Goal: Information Seeking & Learning: Check status

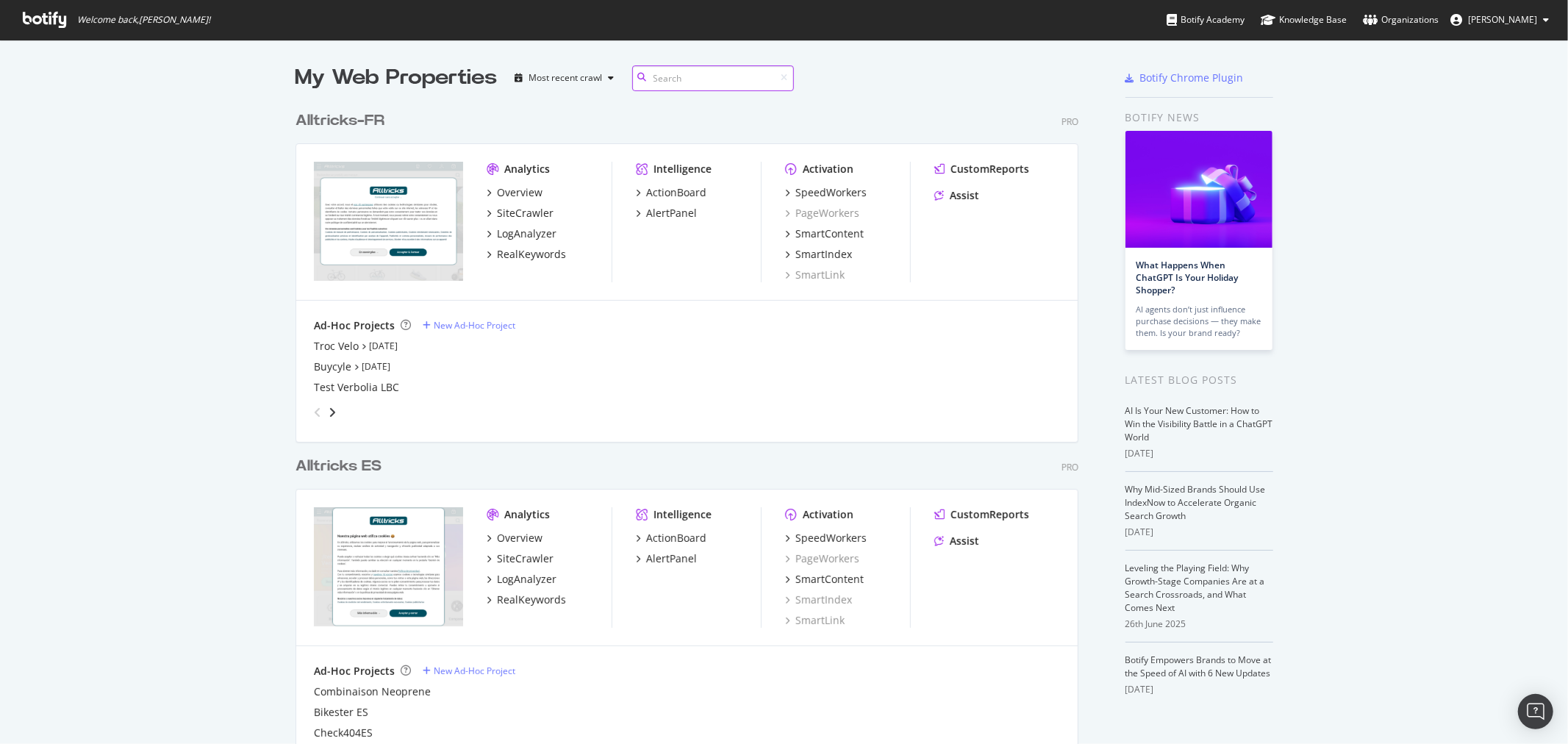
scroll to position [1635, 782]
click at [515, 250] on div "RealKeywords" at bounding box center [531, 254] width 69 height 15
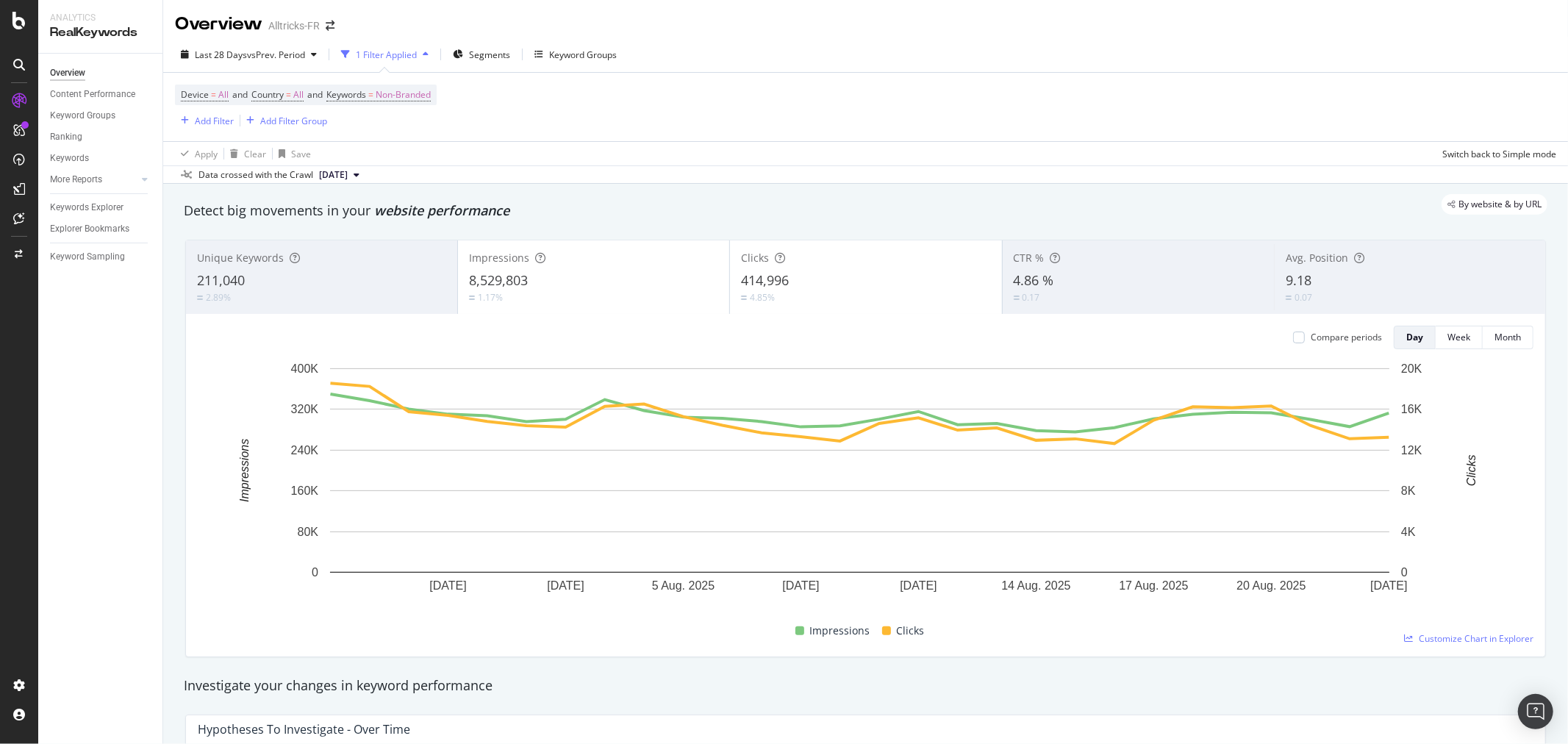
drag, startPoint x: 523, startPoint y: 37, endPoint x: 1192, endPoint y: 56, distance: 669.3
click at [1192, 56] on div "Last 28 Days vs Prev. Period 1 Filter Applied Segments Keyword Groups" at bounding box center [865, 57] width 1404 height 29
click at [274, 51] on span "vs Prev. Period" at bounding box center [275, 55] width 58 height 12
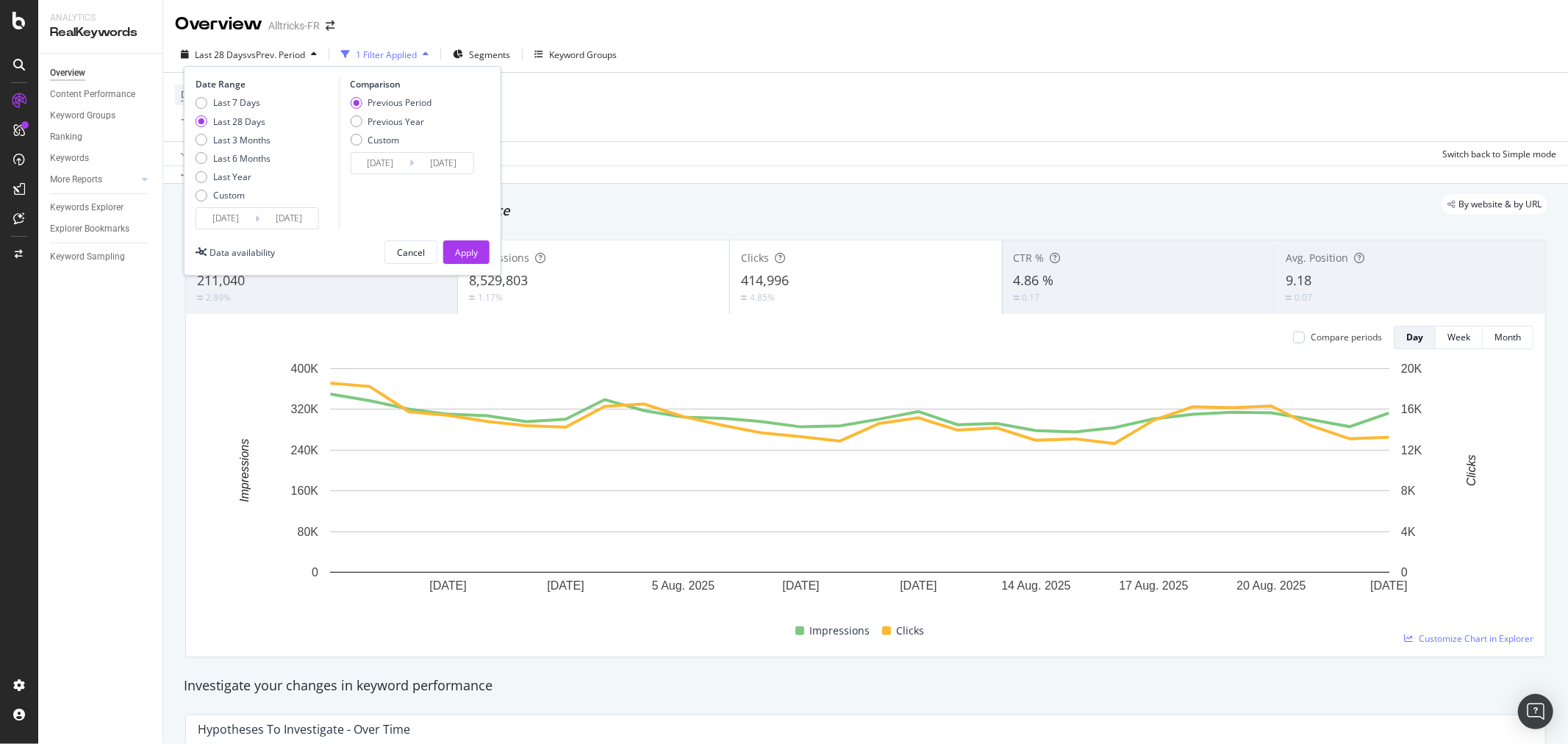
click at [229, 223] on input "[DATE]" at bounding box center [226, 217] width 59 height 20
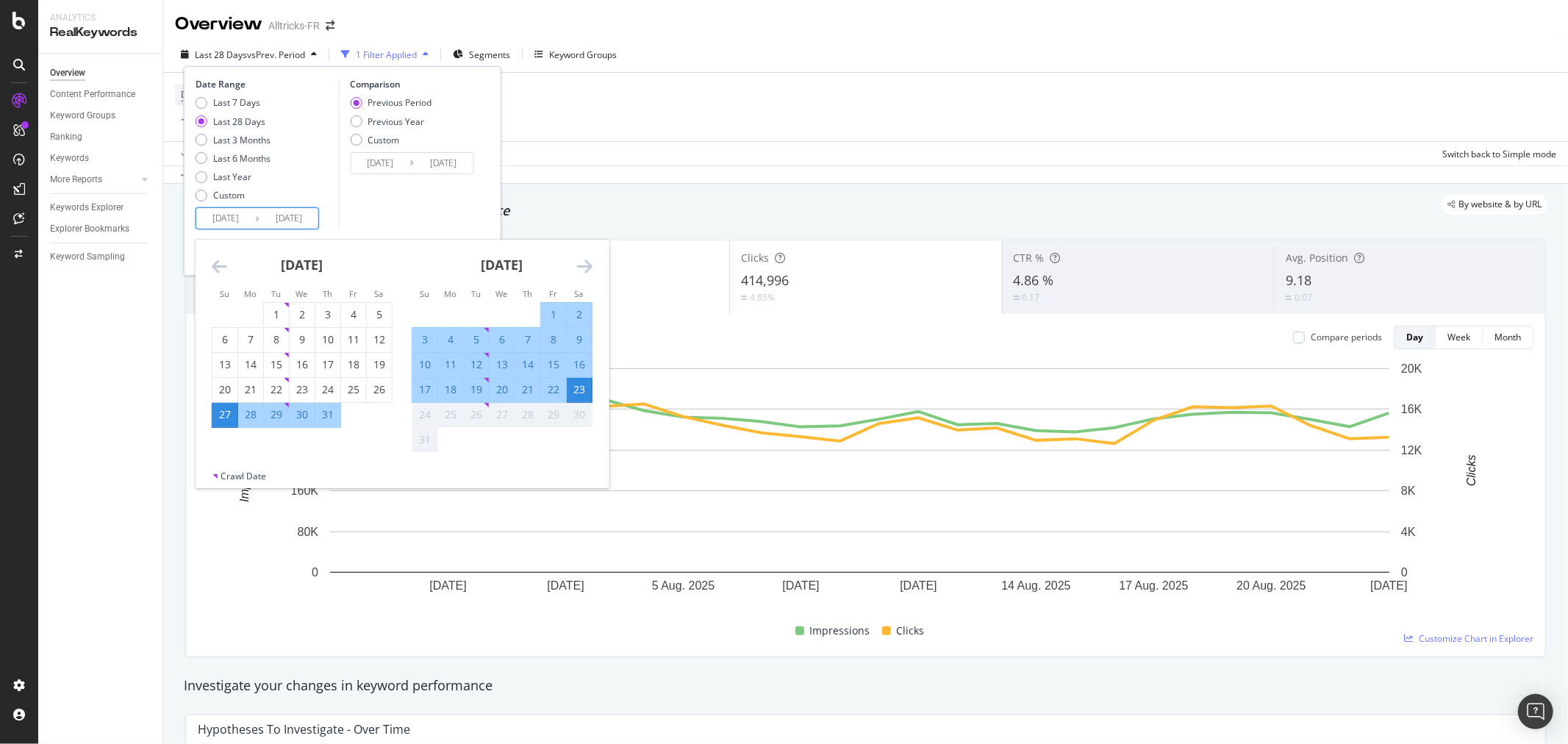
click at [230, 275] on div "[DATE]" at bounding box center [302, 270] width 181 height 63
click at [219, 260] on icon "Move backward to switch to the previous month." at bounding box center [219, 266] width 15 height 18
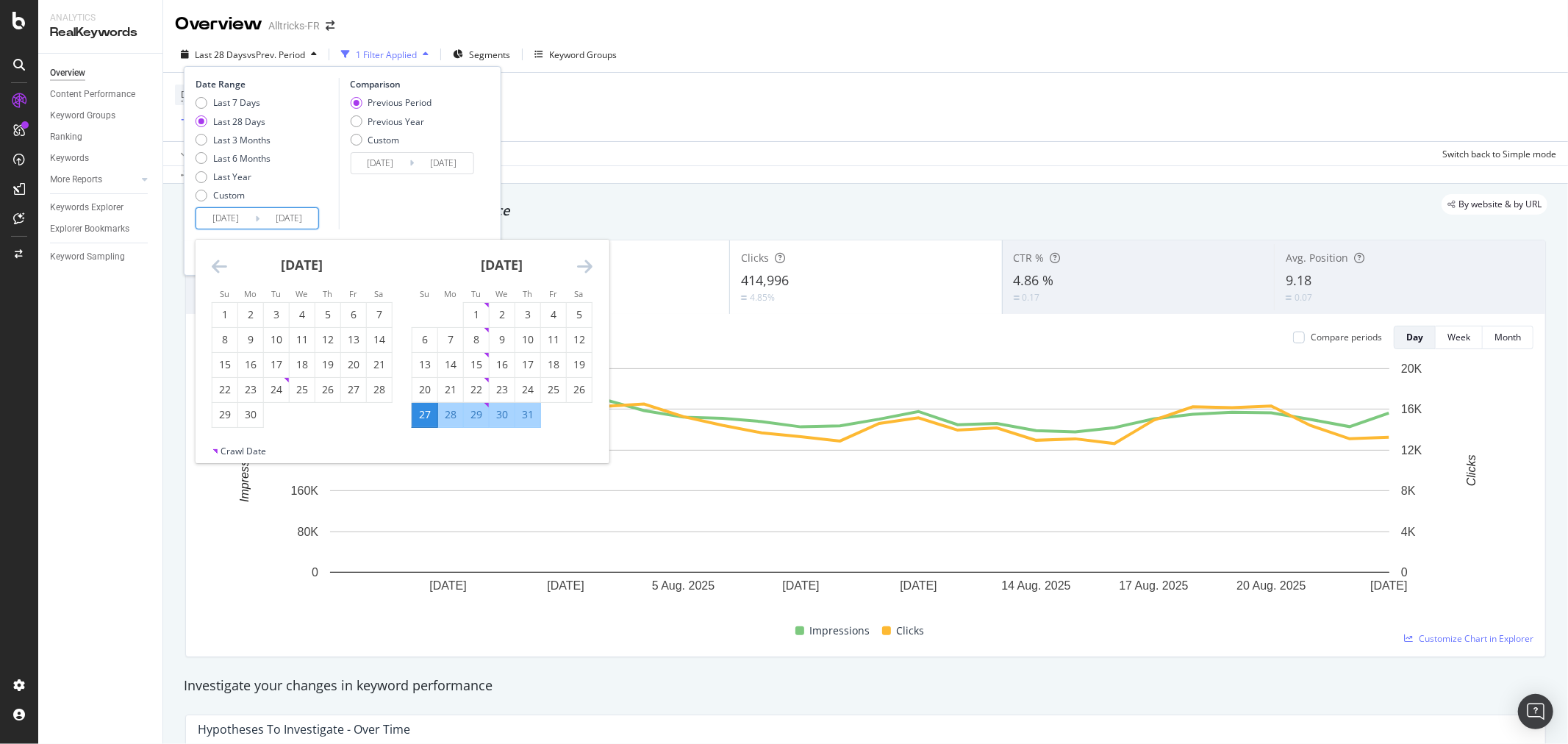
click at [219, 260] on icon "Move backward to switch to the previous month." at bounding box center [219, 266] width 15 height 18
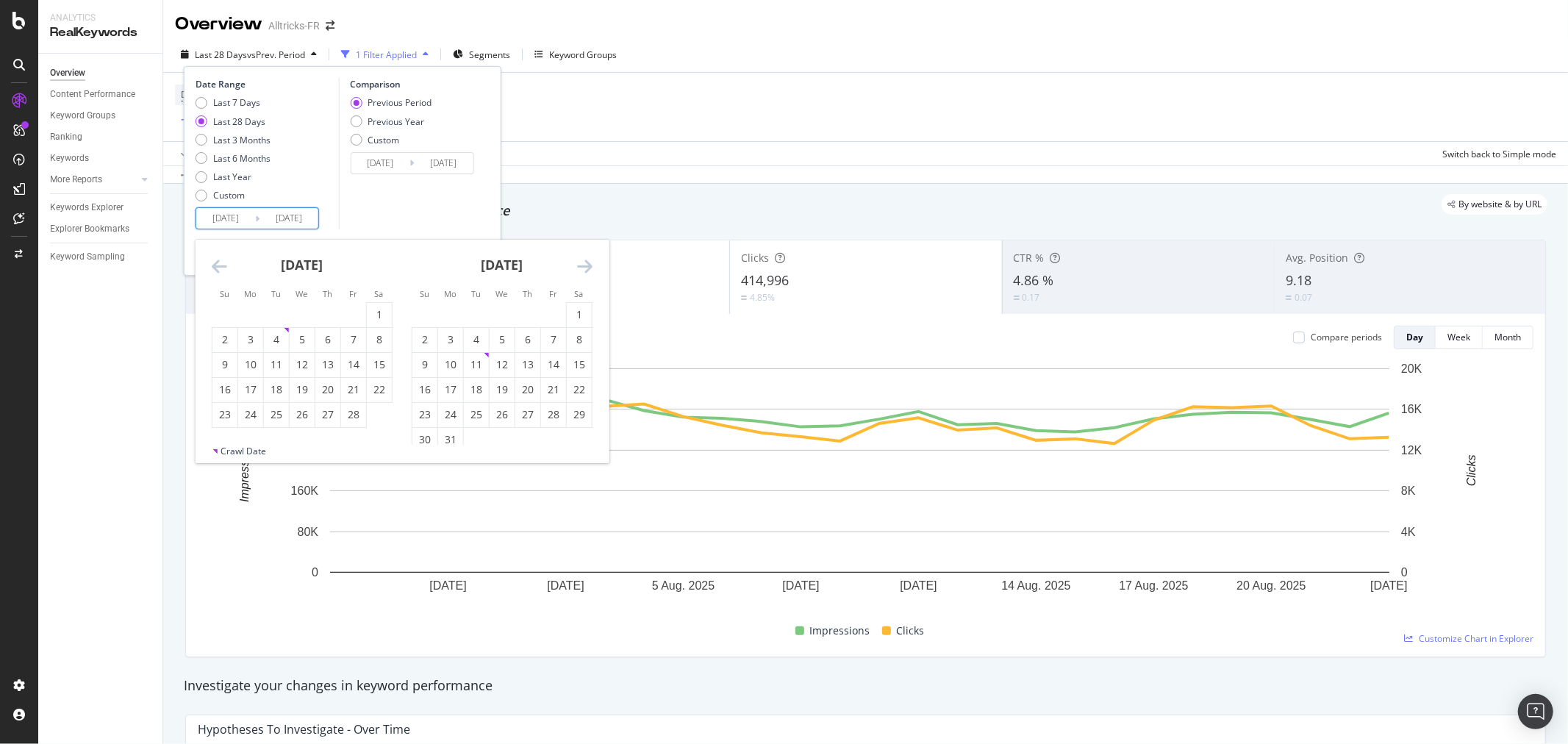
click at [219, 260] on icon "Move backward to switch to the previous month." at bounding box center [219, 266] width 15 height 18
click at [493, 317] on div "1" at bounding box center [501, 314] width 25 height 15
type input "[DATE]"
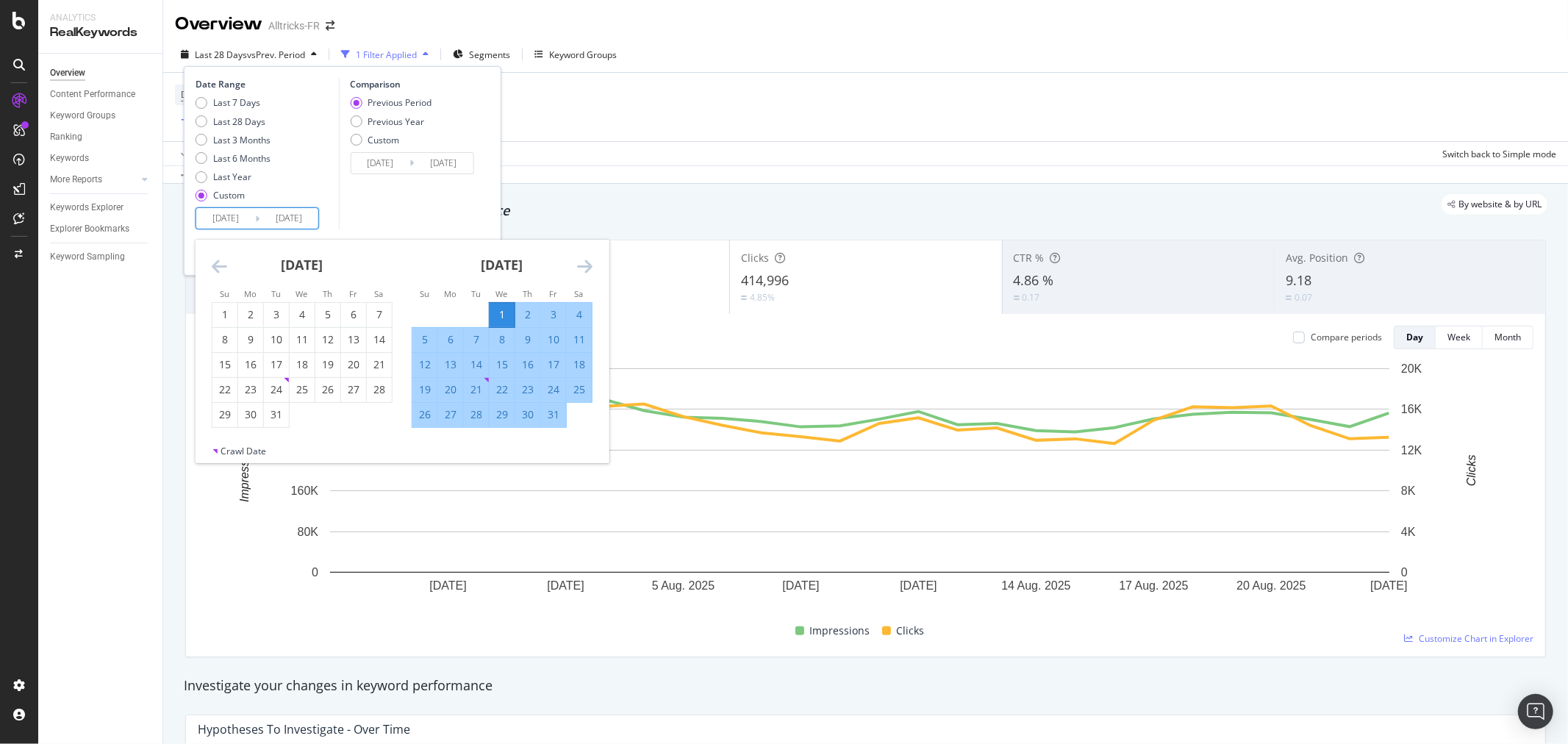
click at [442, 239] on div "[DATE]" at bounding box center [502, 270] width 181 height 63
click at [396, 119] on div "Previous Year" at bounding box center [396, 121] width 57 height 12
type input "[DATE]"
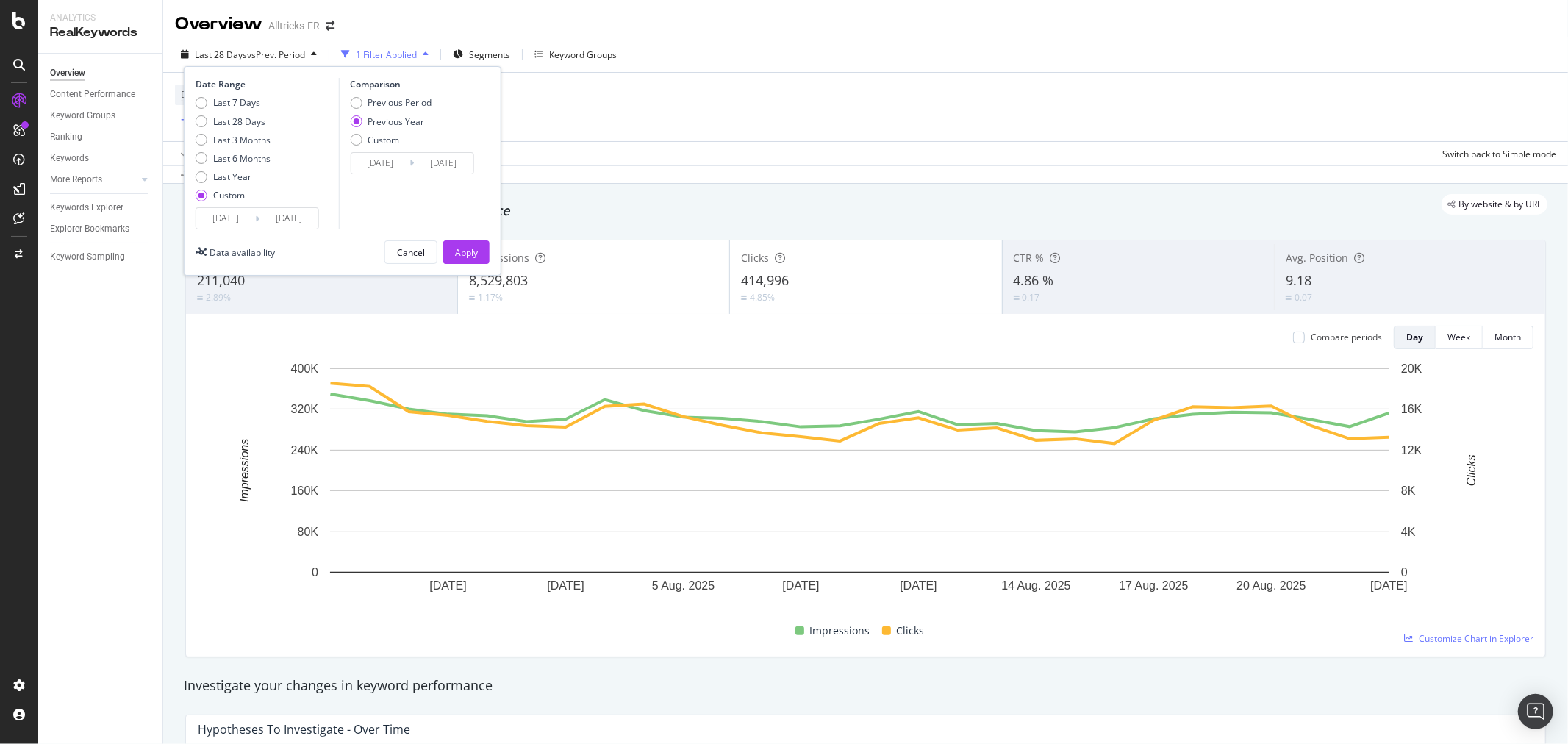
click at [396, 160] on input "[DATE]" at bounding box center [380, 163] width 59 height 20
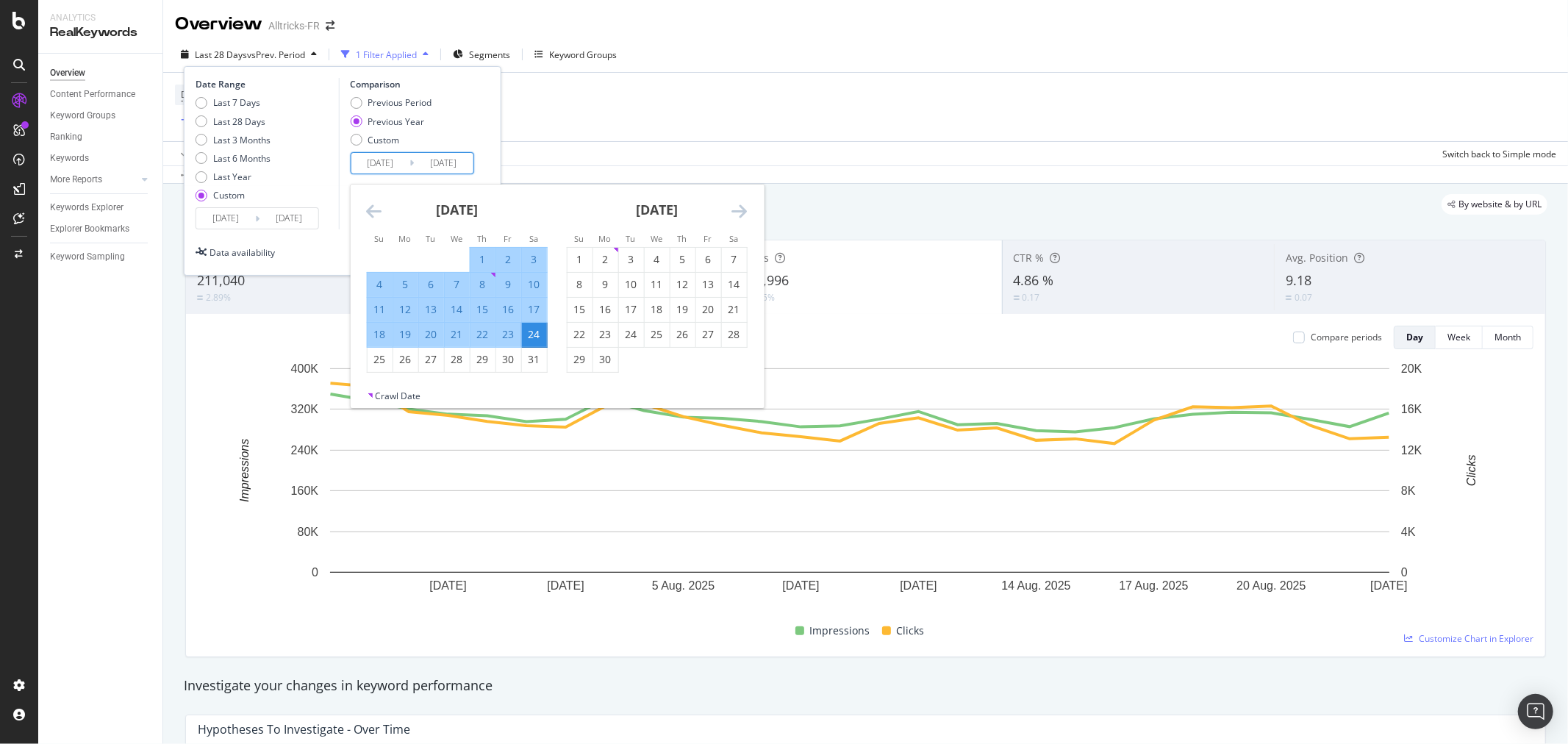
click at [472, 122] on div "Previous Period Previous Year Custom" at bounding box center [414, 124] width 128 height 55
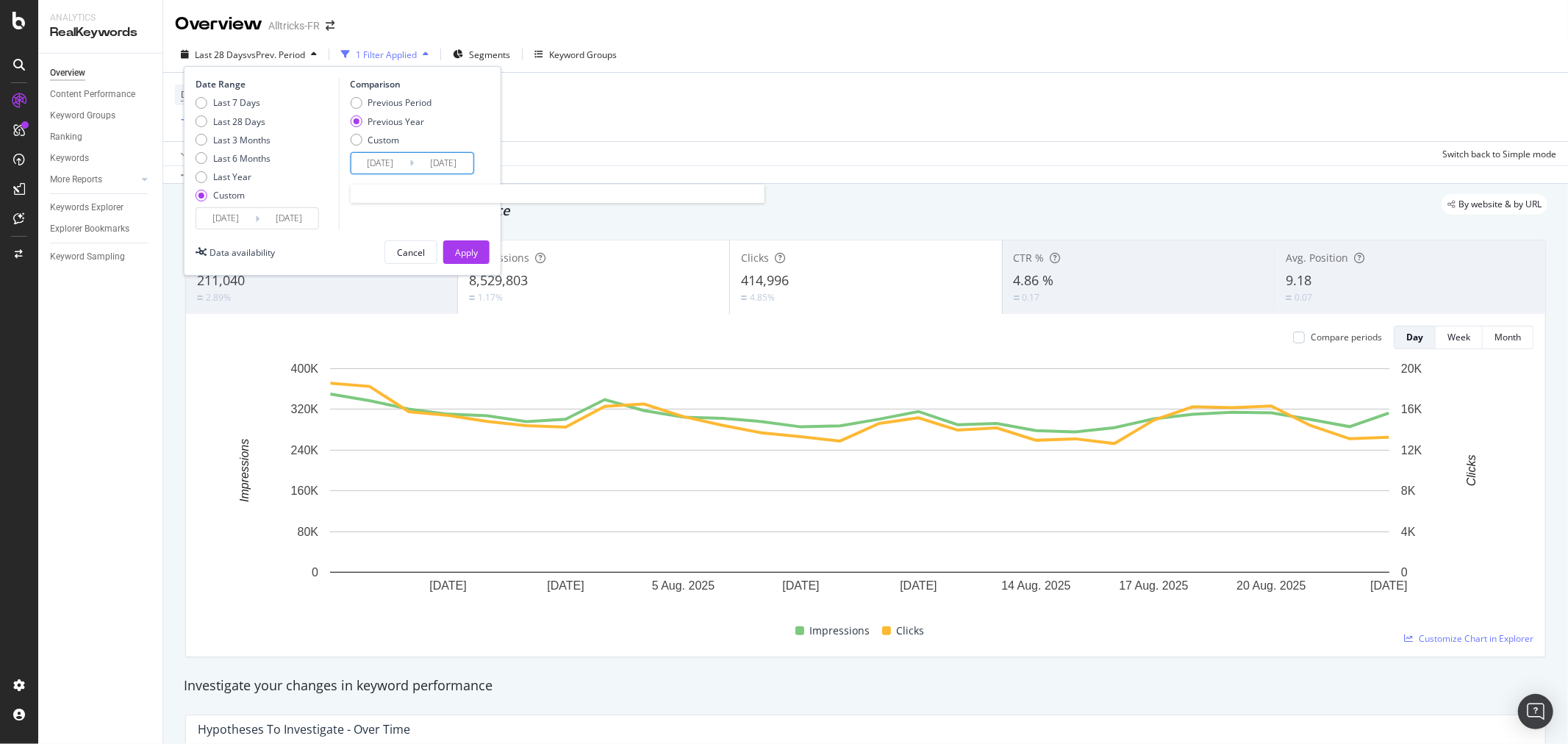
click at [390, 164] on input "[DATE]" at bounding box center [380, 163] width 59 height 20
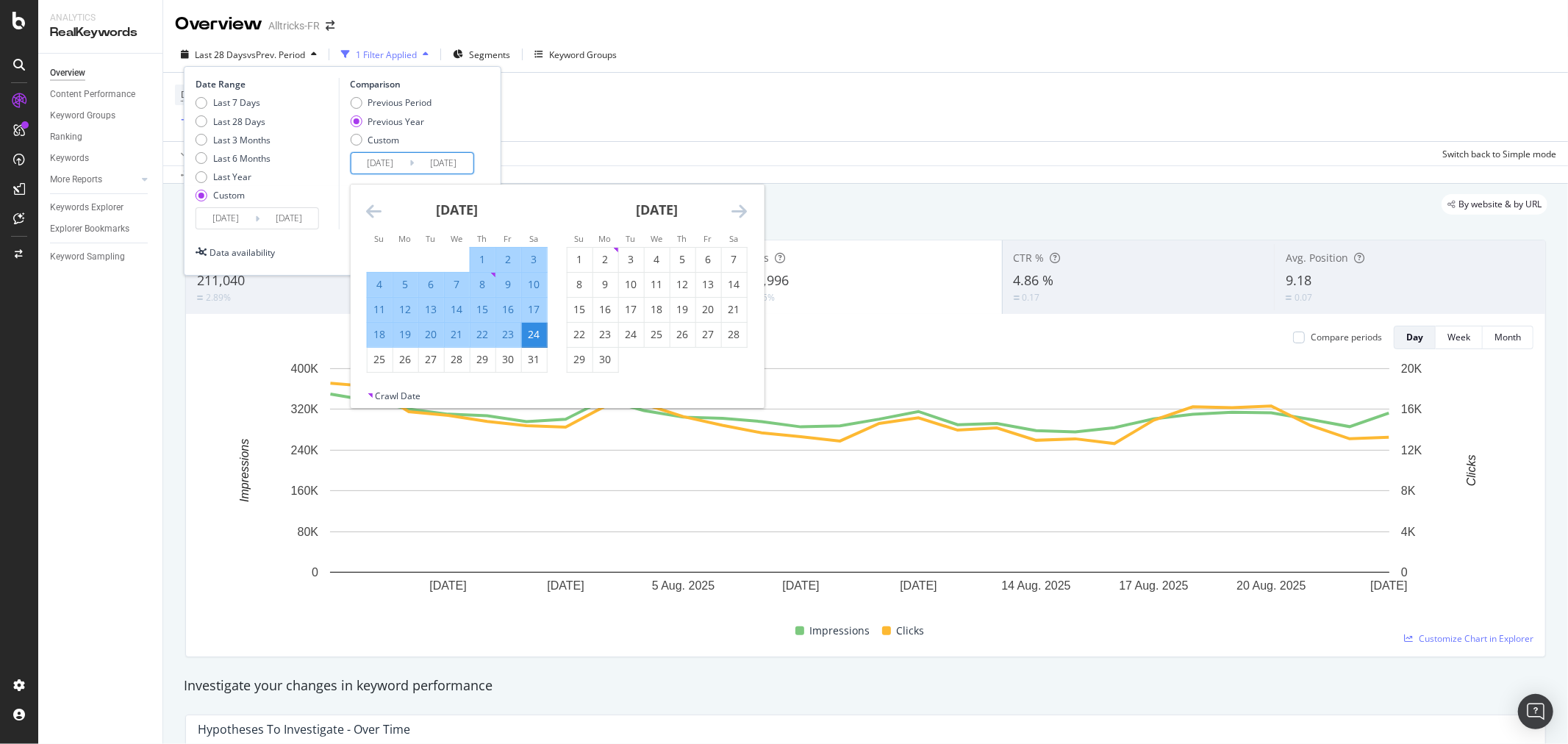
click at [509, 336] on div "23" at bounding box center [507, 335] width 25 height 15
type input "[DATE]"
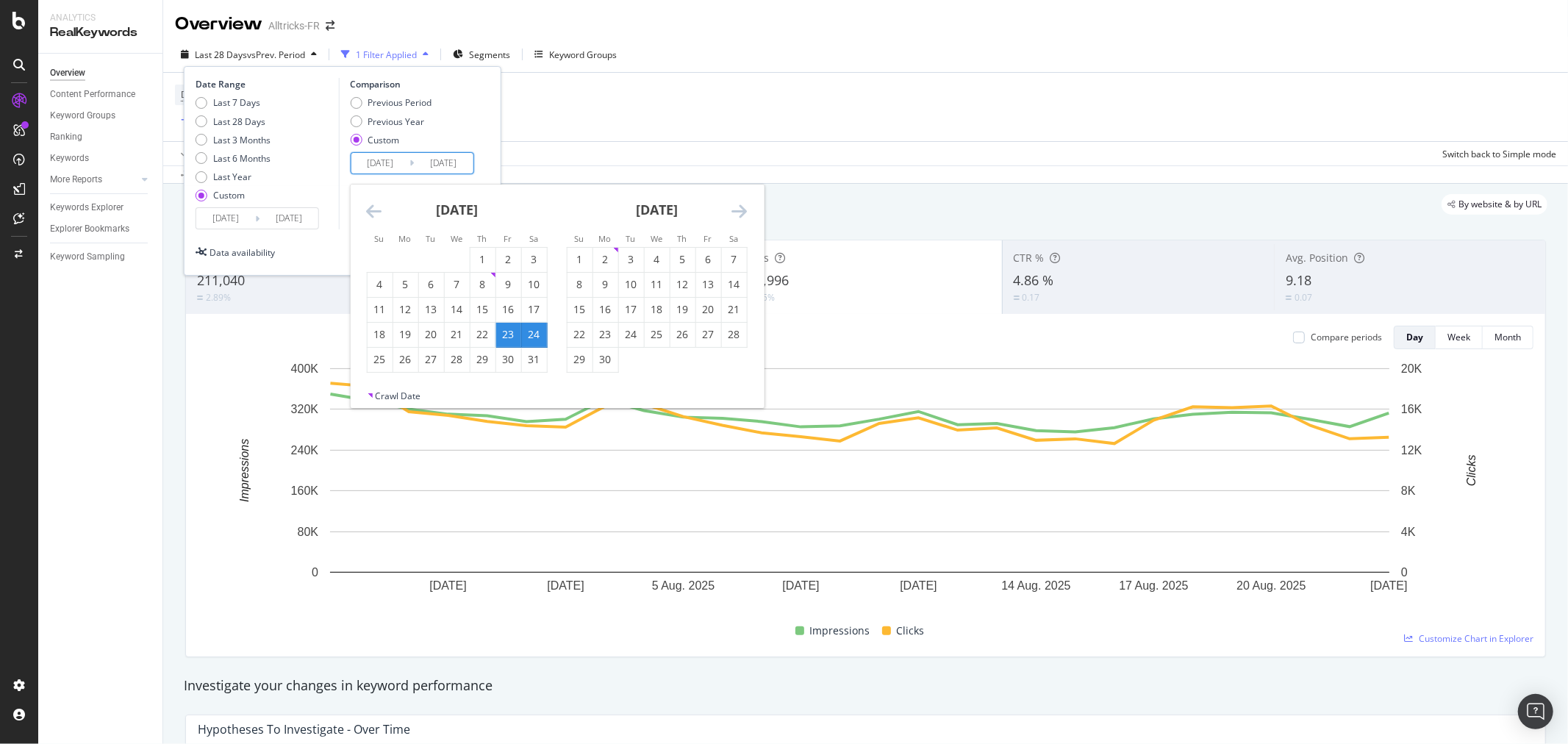
click at [509, 336] on div "23" at bounding box center [507, 335] width 25 height 15
type input "[DATE]"
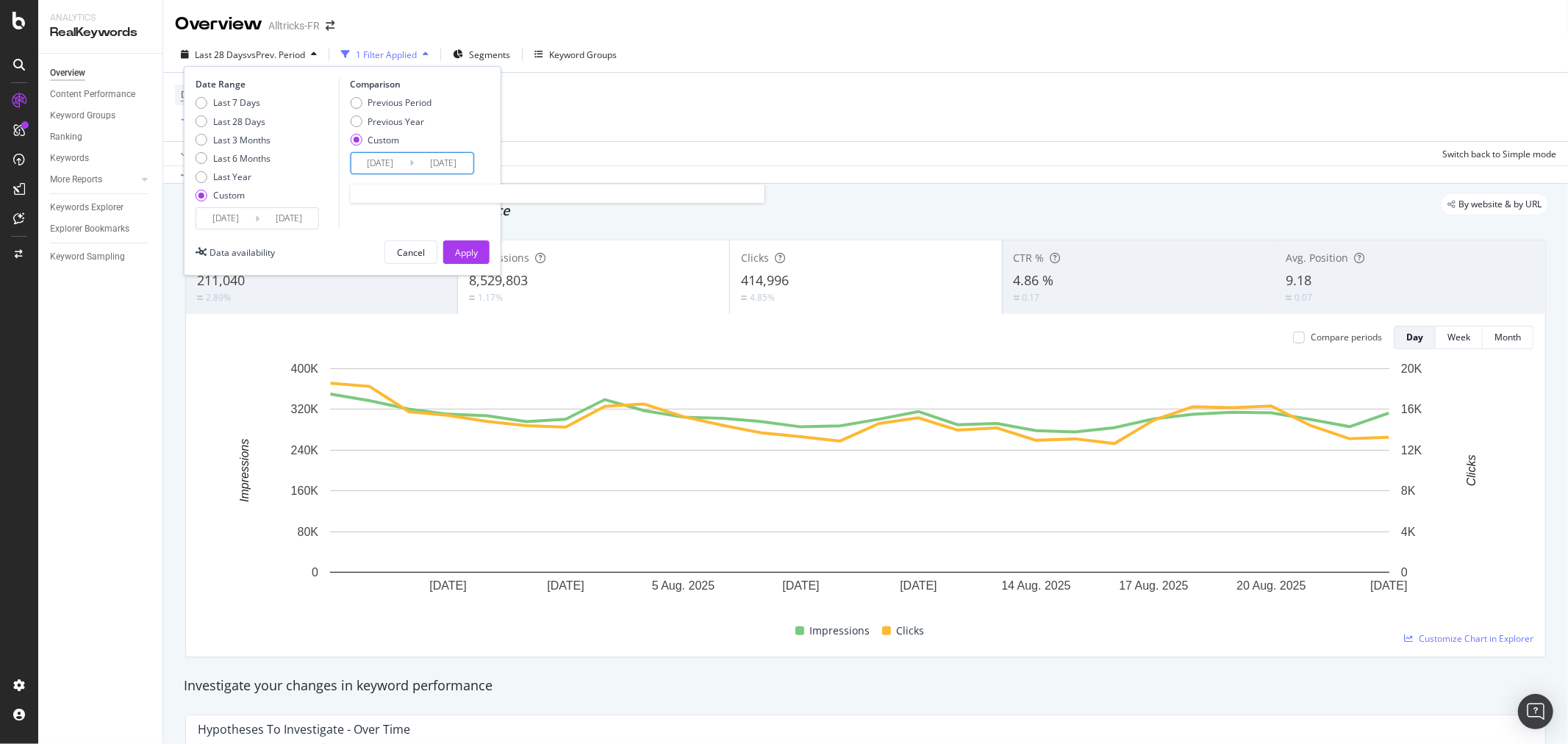
click at [388, 160] on input "[DATE]" at bounding box center [380, 163] width 59 height 20
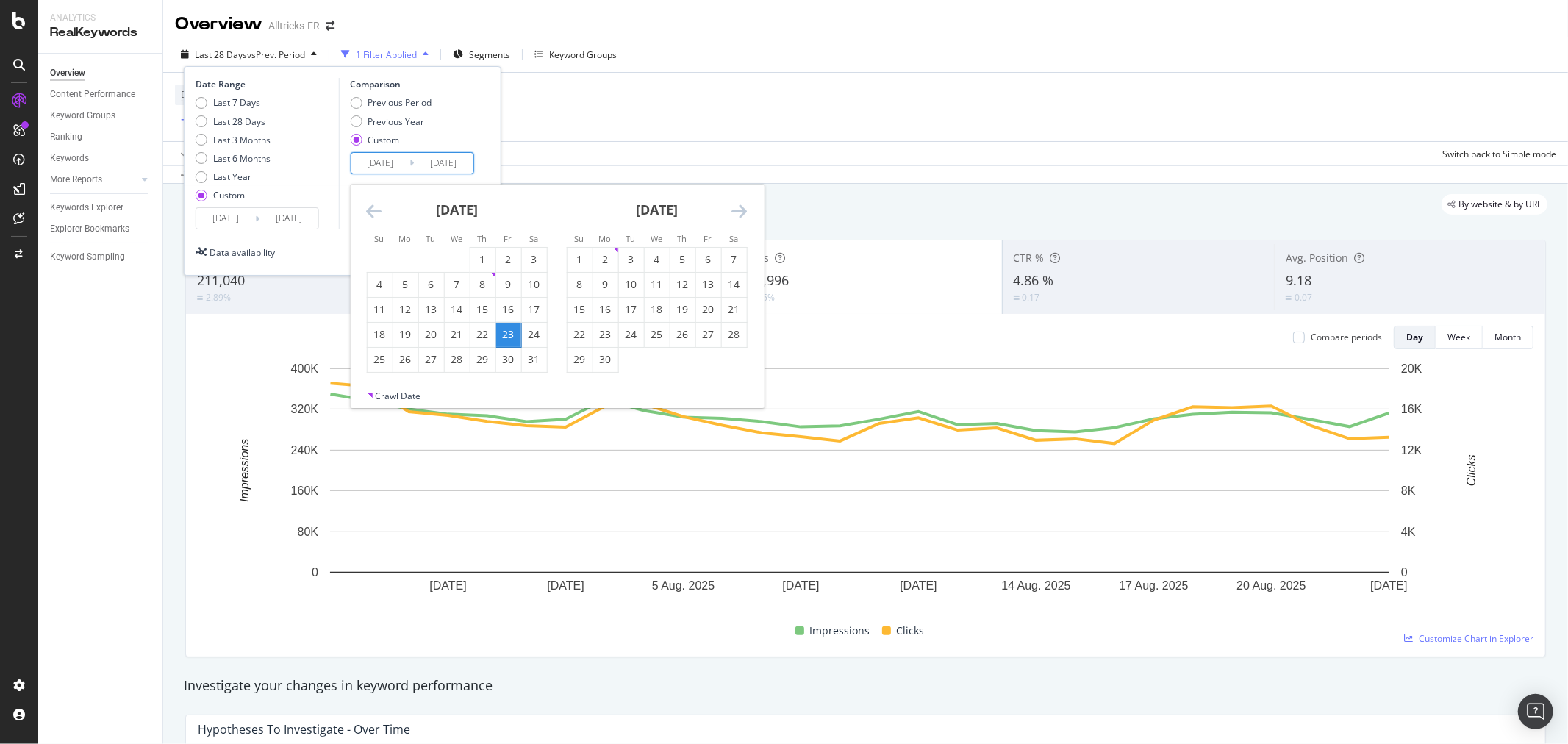
click at [379, 202] on icon "Move backward to switch to the previous month." at bounding box center [374, 211] width 15 height 18
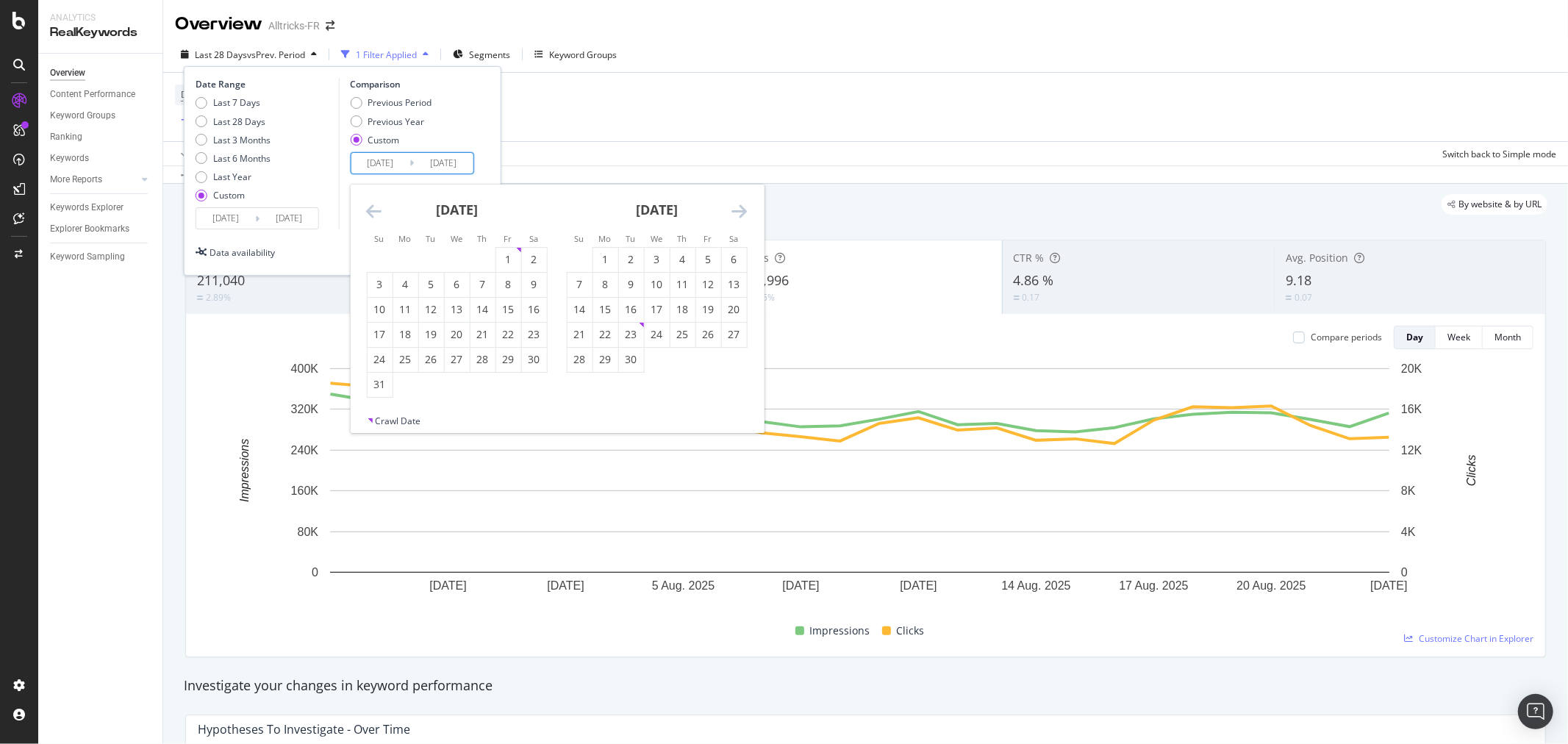
click at [379, 202] on icon "Move backward to switch to the previous month." at bounding box center [374, 211] width 15 height 18
click at [405, 257] on div "1" at bounding box center [405, 260] width 25 height 15
type input "[DATE]"
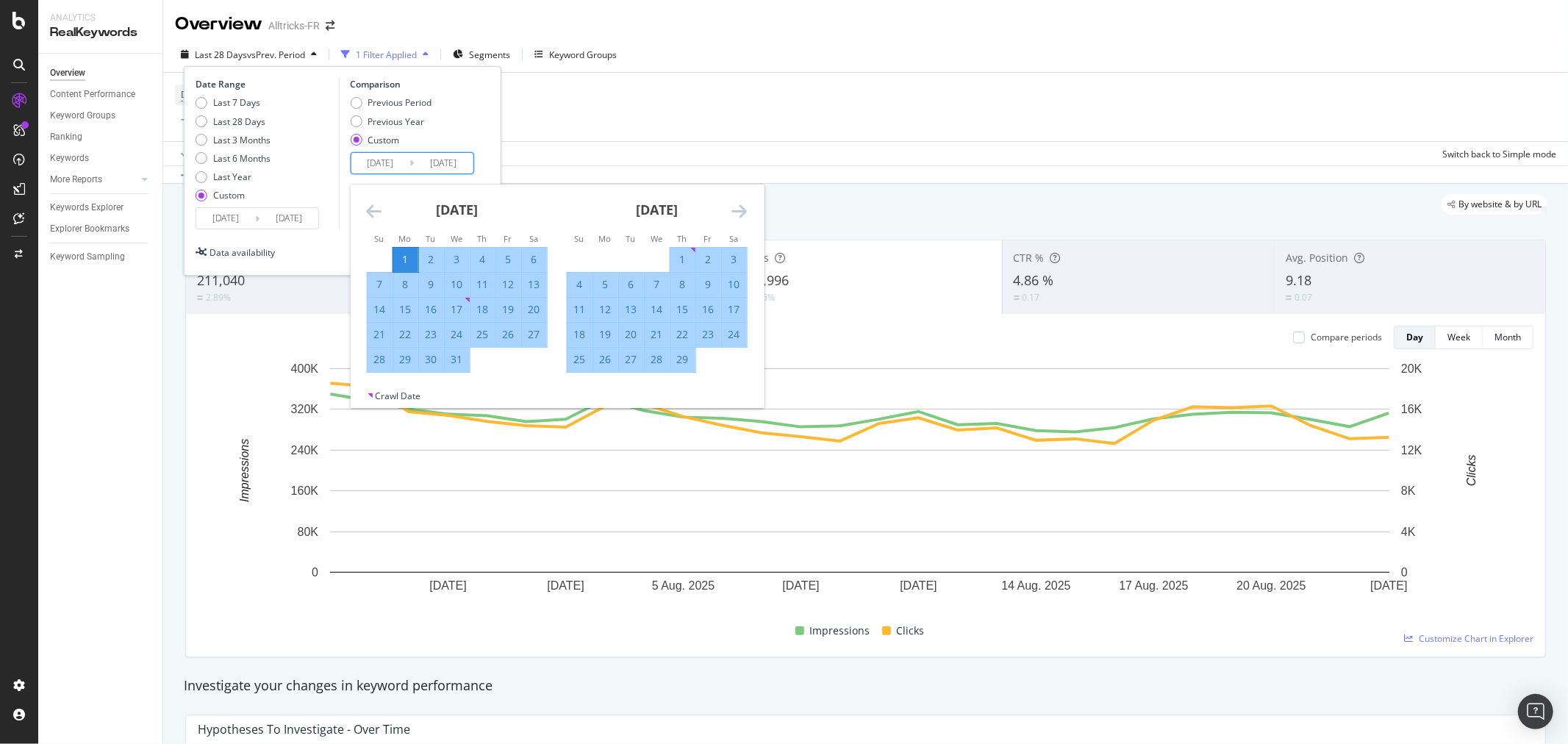
click at [440, 166] on input "[DATE]" at bounding box center [443, 163] width 59 height 20
click at [469, 137] on div "Previous Period Previous Year Custom" at bounding box center [414, 124] width 128 height 55
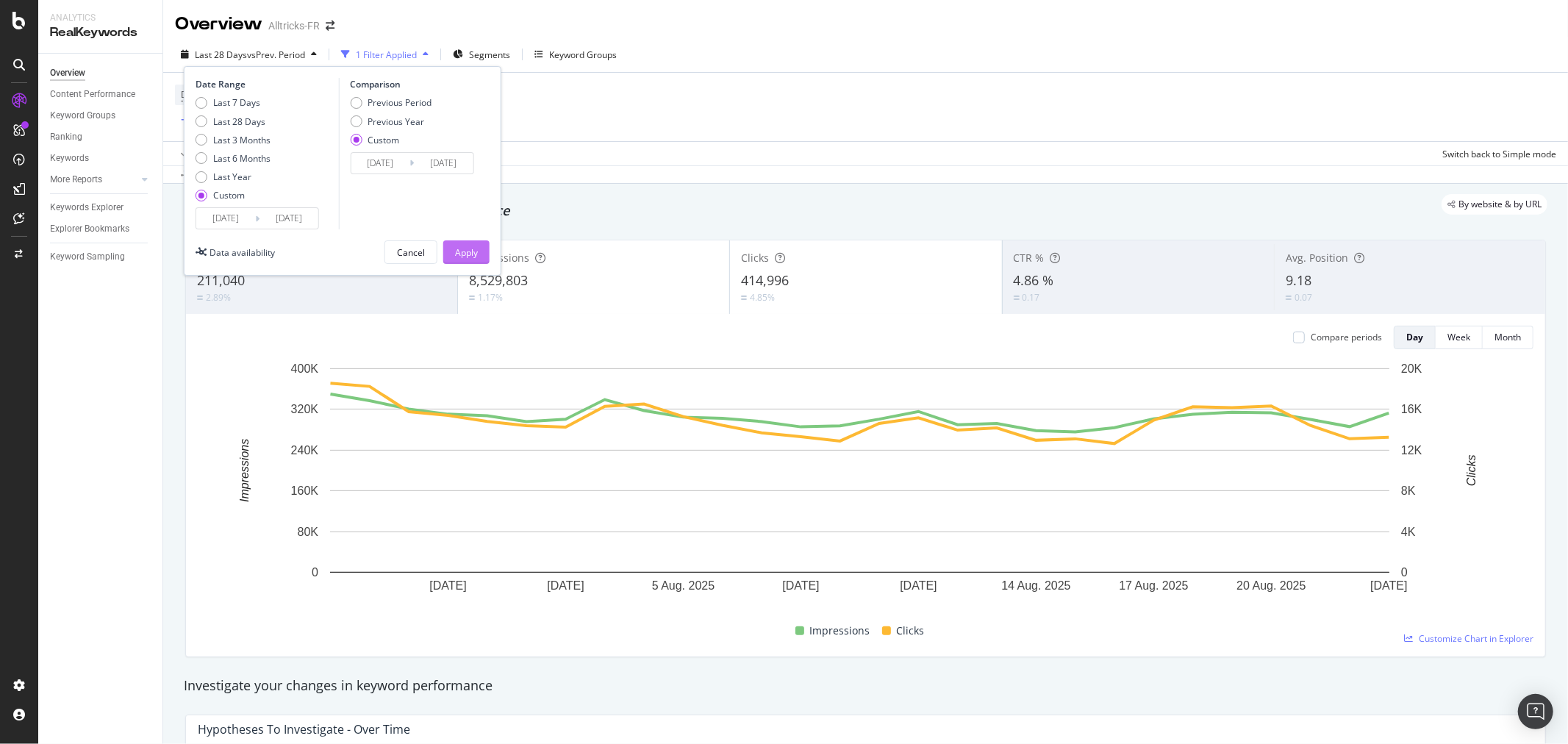
click at [464, 247] on div "Apply" at bounding box center [466, 252] width 23 height 12
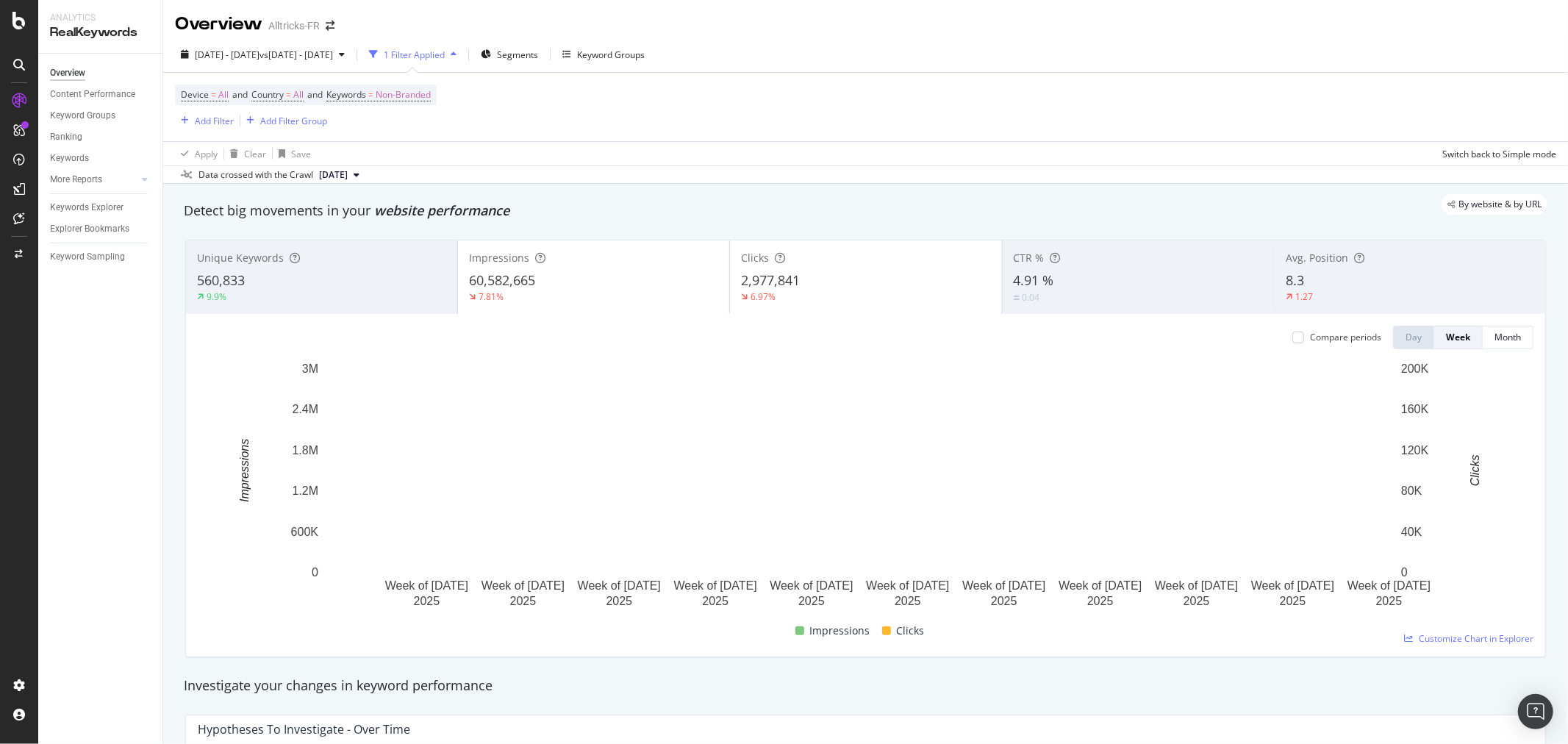
click at [1414, 265] on div "Avg. Position" at bounding box center [1409, 258] width 248 height 15
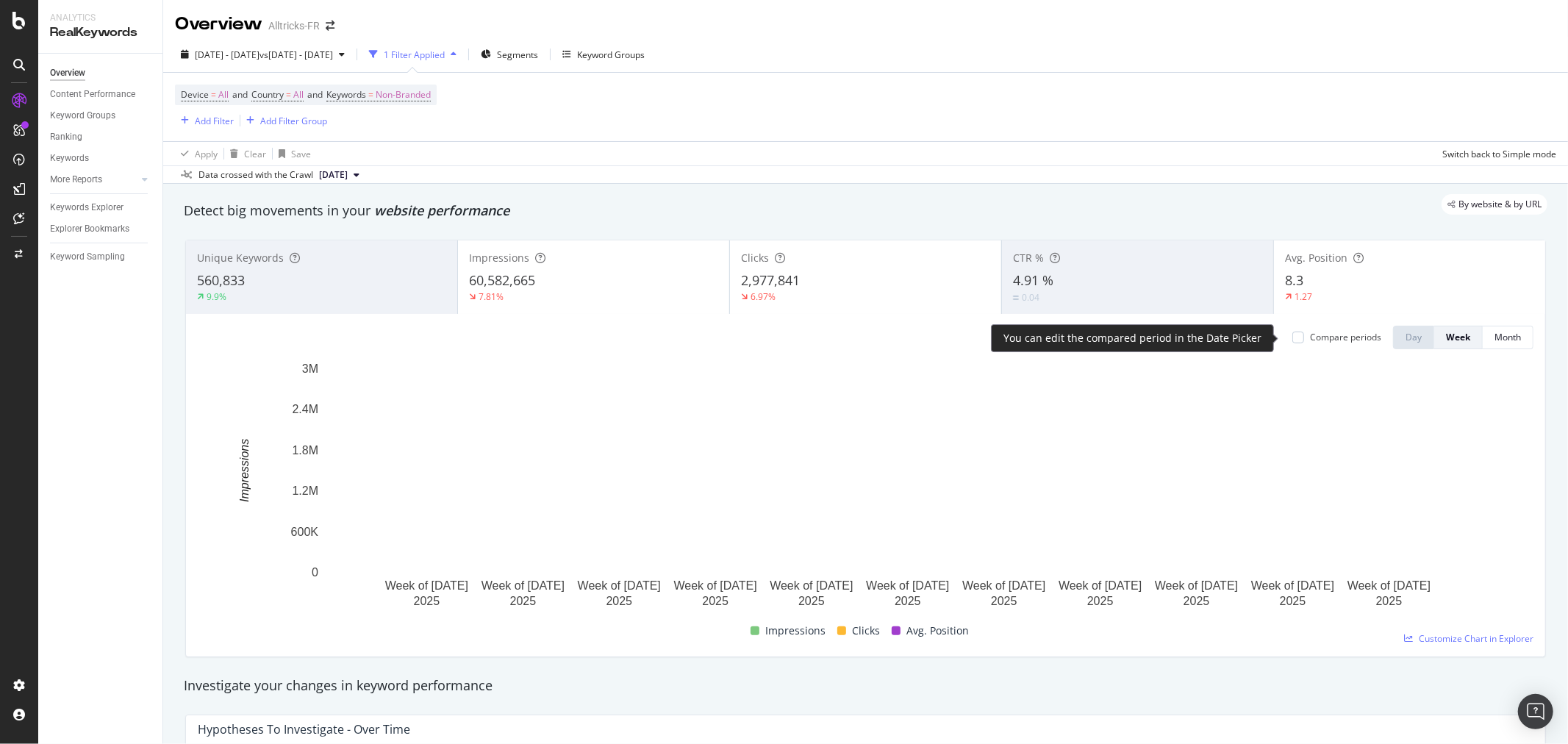
click at [1353, 338] on div "Compare periods" at bounding box center [1346, 336] width 72 height 12
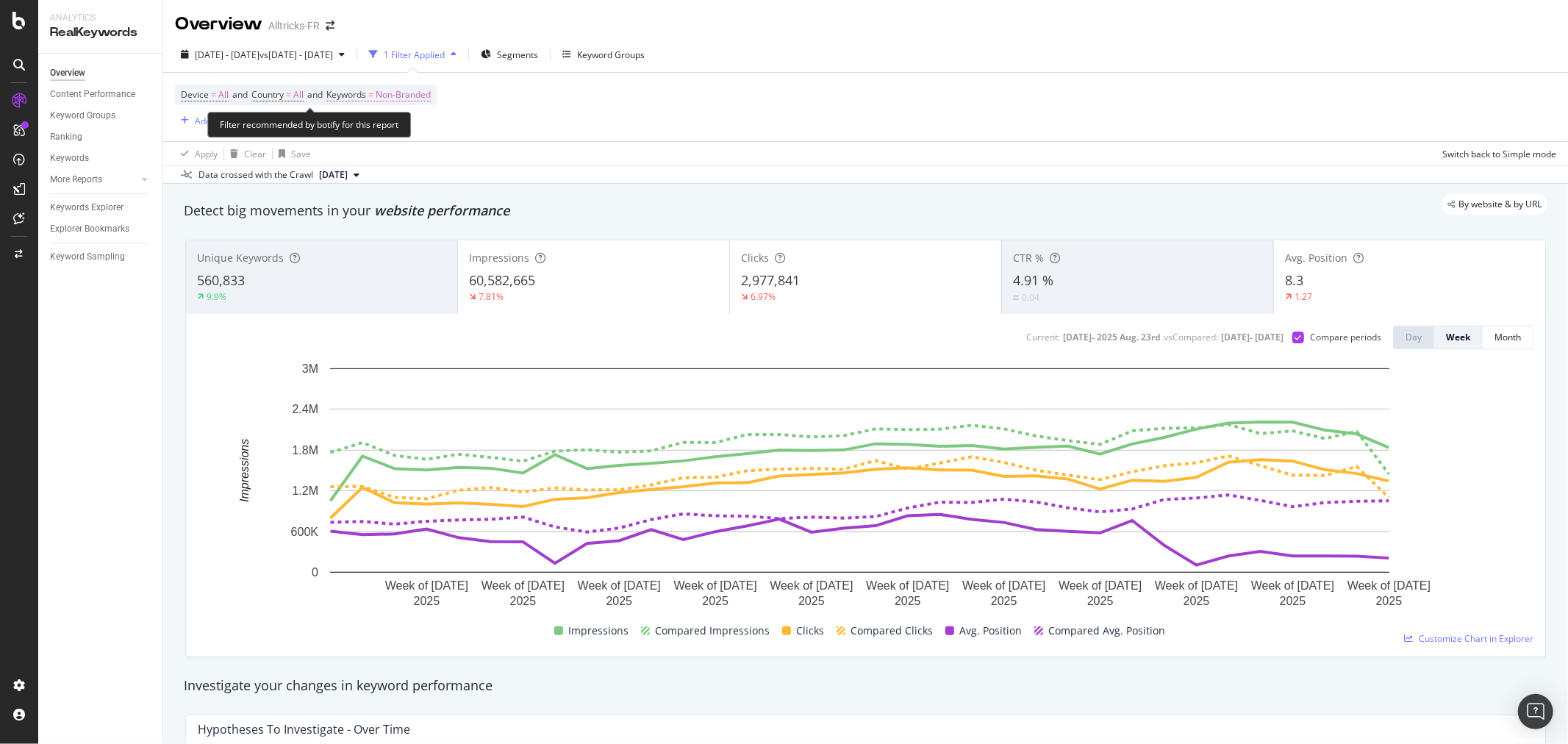
click at [406, 101] on span "Non-Branded" at bounding box center [403, 94] width 55 height 20
click at [383, 126] on span "Non-Branded" at bounding box center [379, 129] width 61 height 12
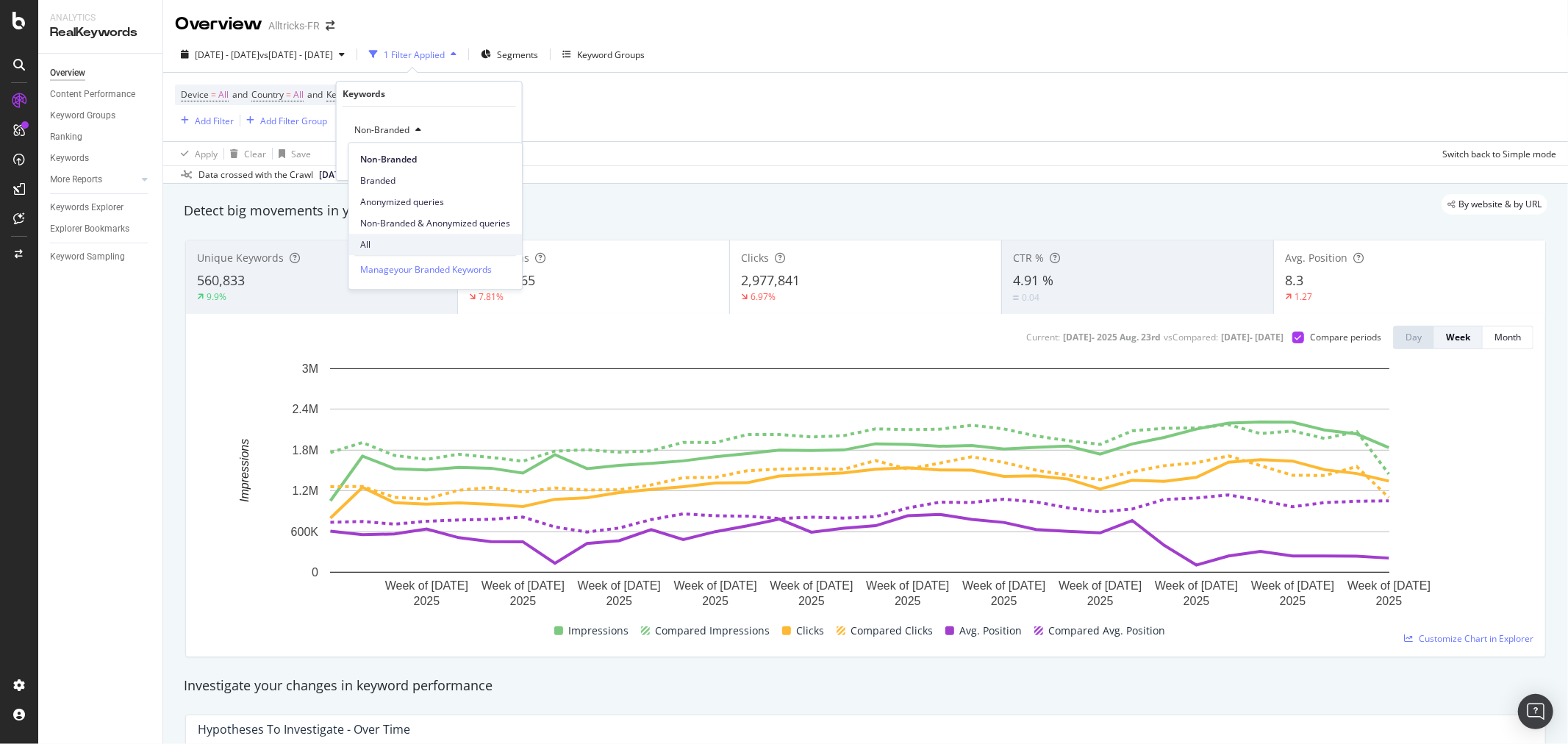
click at [414, 239] on span "All" at bounding box center [435, 244] width 150 height 13
click at [481, 164] on div "button" at bounding box center [477, 160] width 20 height 9
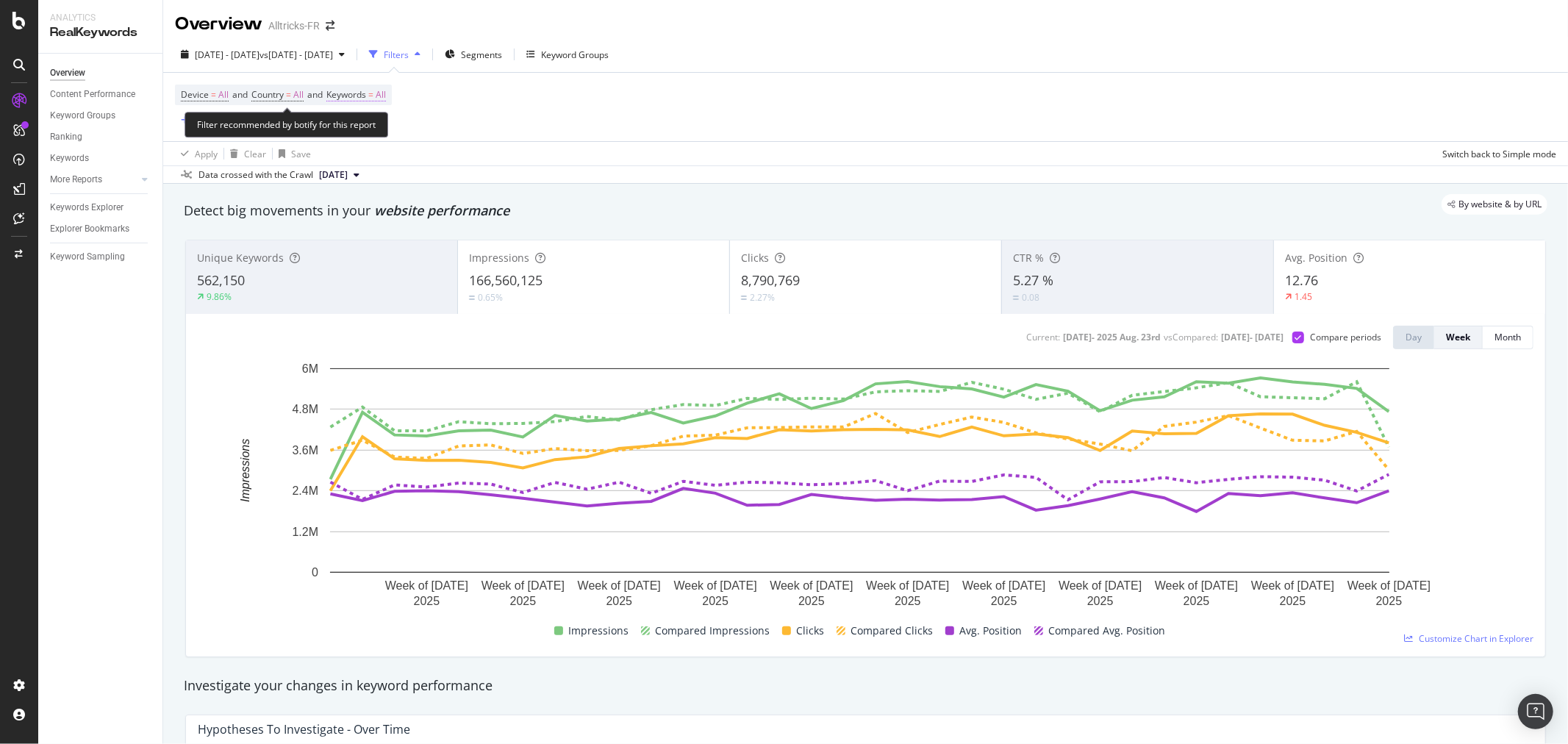
click at [374, 94] on span "=" at bounding box center [370, 94] width 5 height 12
click at [362, 134] on span "All" at bounding box center [357, 129] width 16 height 12
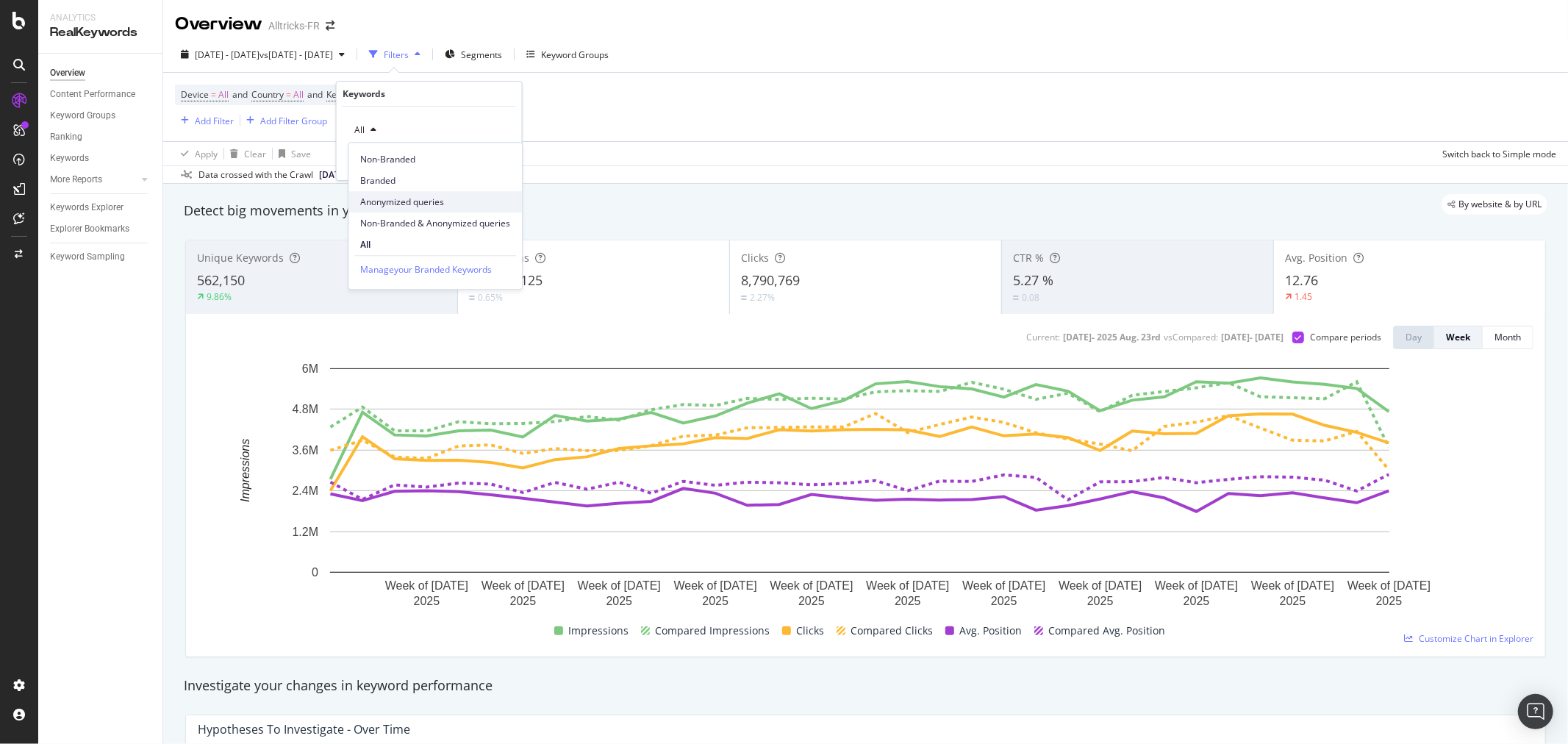
click at [420, 202] on span "Anonymized queries" at bounding box center [435, 202] width 150 height 13
click at [496, 167] on div "Apply" at bounding box center [499, 160] width 23 height 12
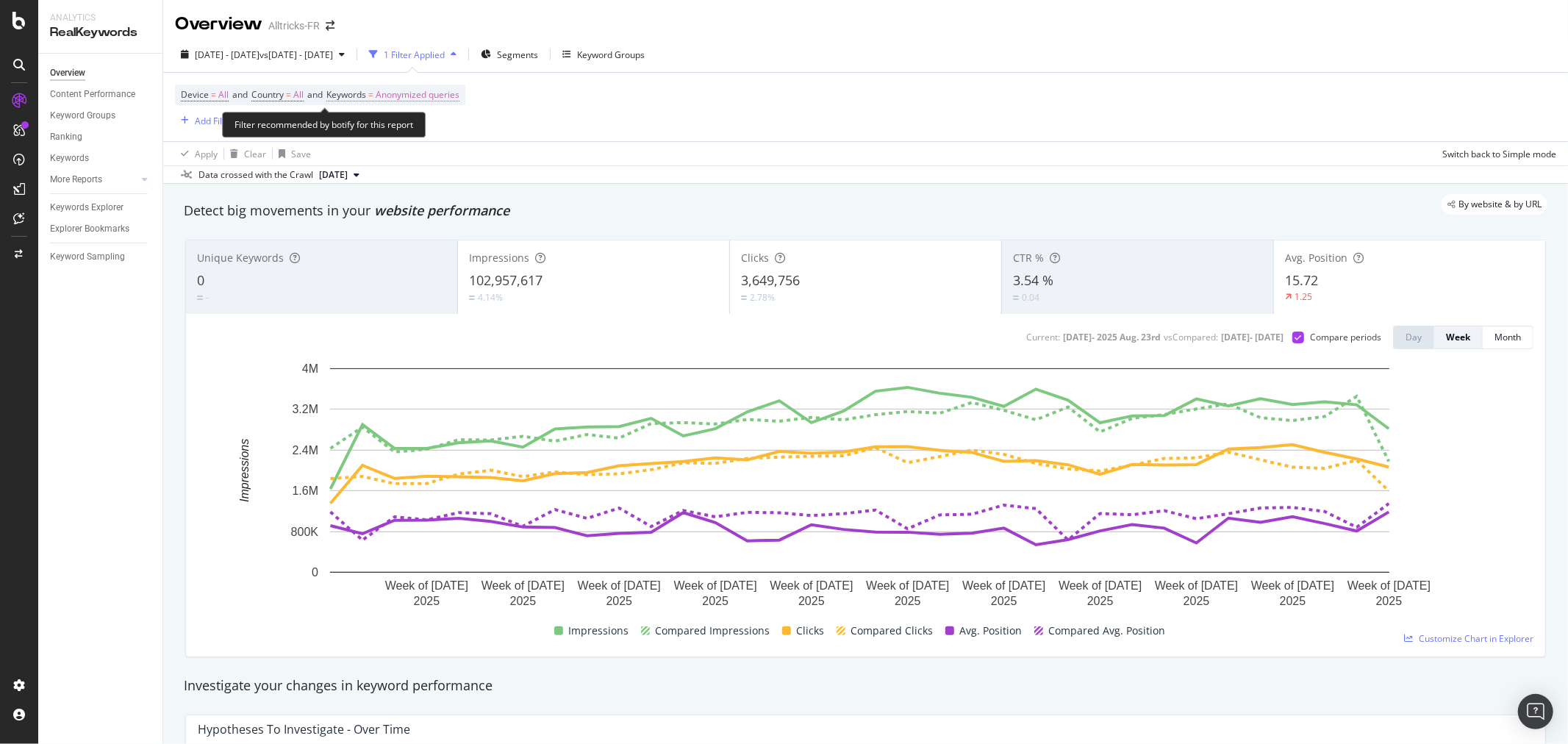
click at [430, 99] on span "Anonymized queries" at bounding box center [417, 94] width 84 height 20
click at [406, 119] on div "Anonymized queries" at bounding box center [402, 129] width 107 height 22
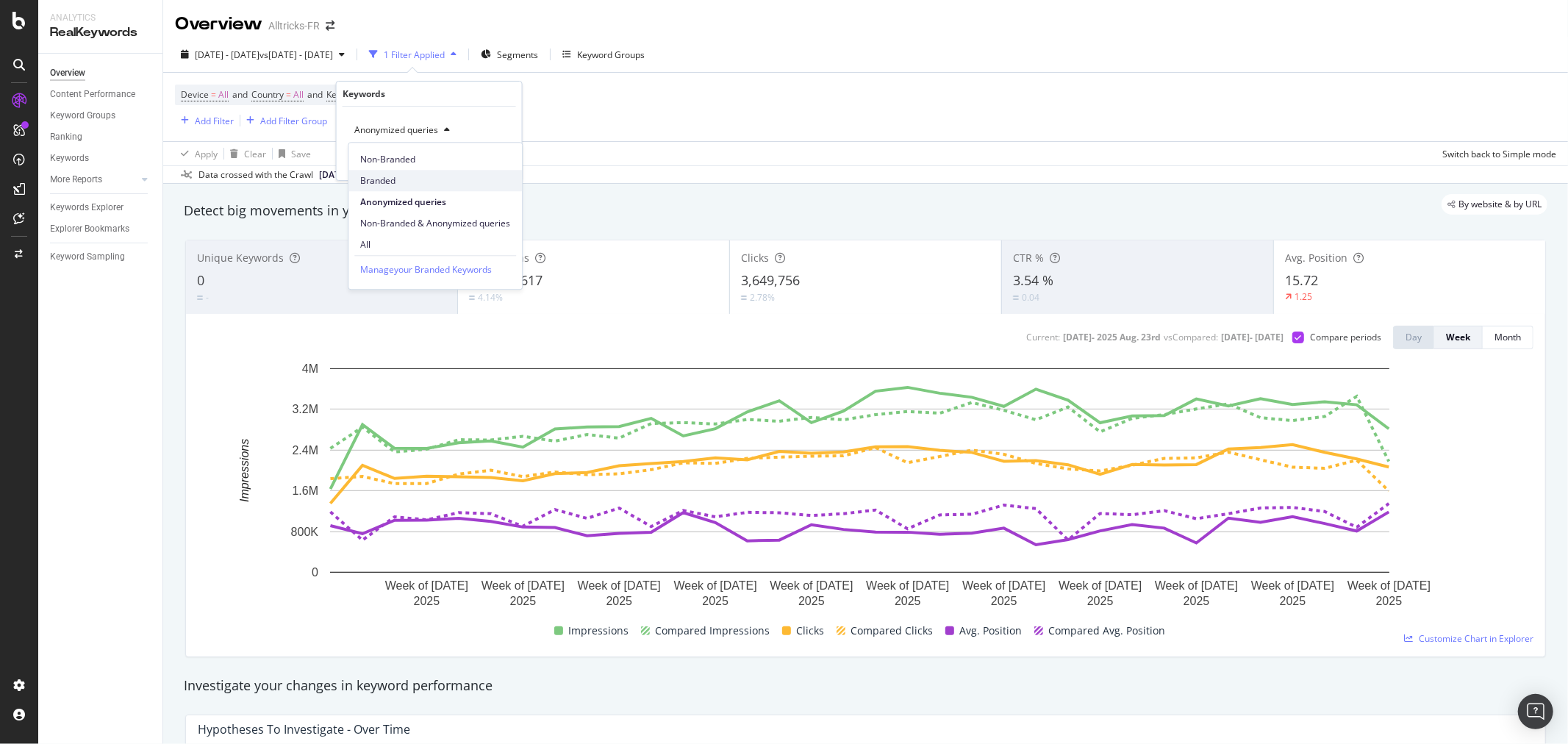
click at [399, 186] on span "Branded" at bounding box center [435, 181] width 150 height 13
click at [495, 171] on div "Branded Cancel Add filter Apply" at bounding box center [428, 143] width 185 height 73
click at [497, 155] on div "Apply" at bounding box center [499, 160] width 23 height 12
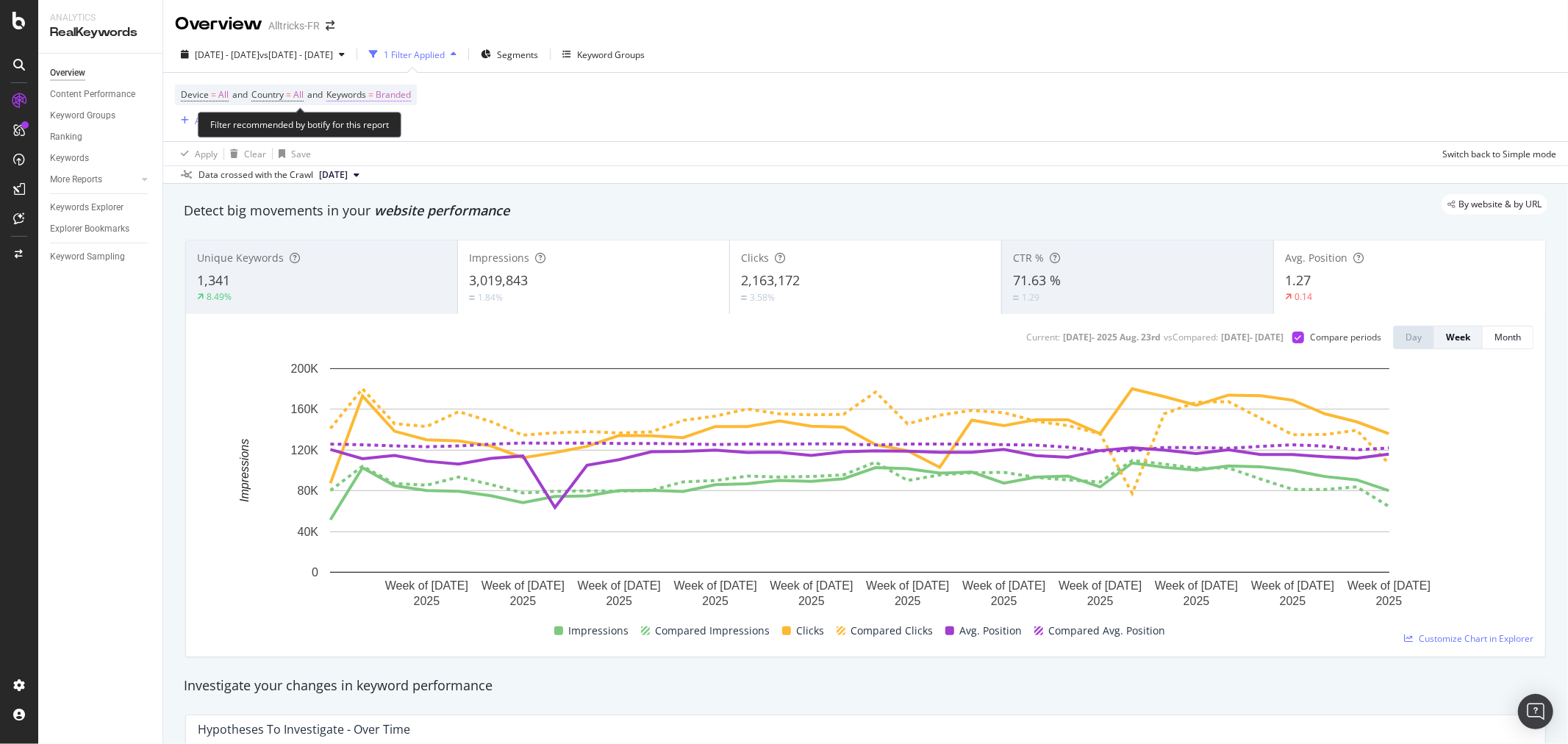
click at [374, 90] on span "=" at bounding box center [370, 94] width 5 height 12
click at [370, 122] on div "Branded" at bounding box center [378, 129] width 59 height 22
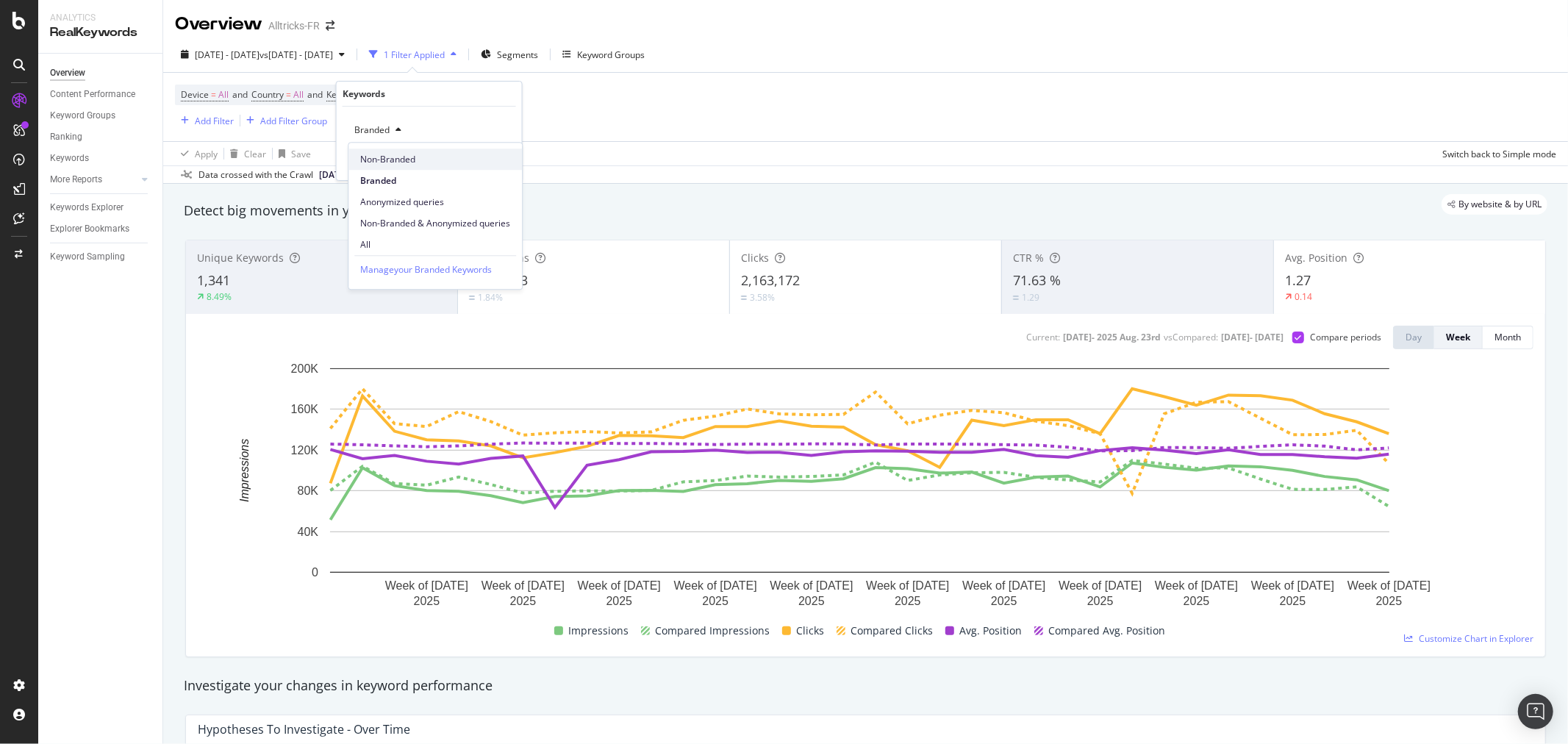
click at [391, 159] on span "Non-Branded" at bounding box center [435, 160] width 150 height 13
click at [475, 165] on div "Apply" at bounding box center [488, 161] width 42 height 13
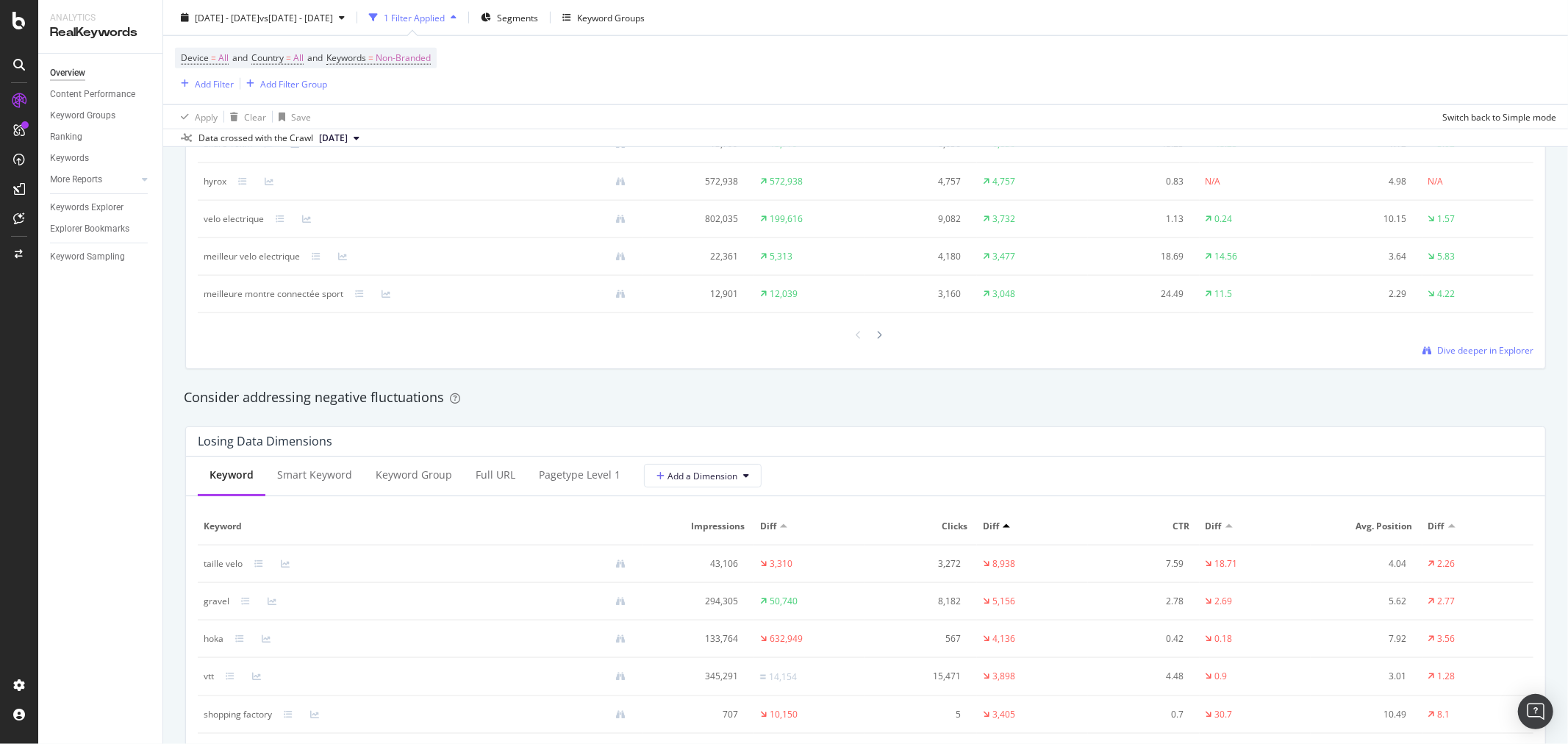
scroll to position [1551, 0]
